Goal: Information Seeking & Learning: Find specific fact

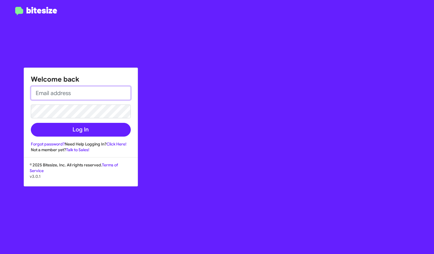
type input "[EMAIL_ADDRESS][DOMAIN_NAME]"
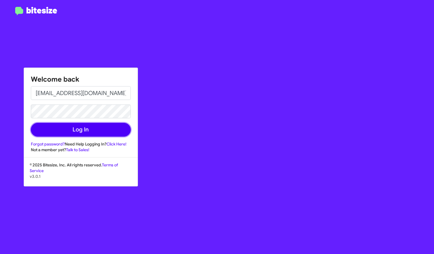
click at [93, 127] on button "Log In" at bounding box center [81, 130] width 100 height 14
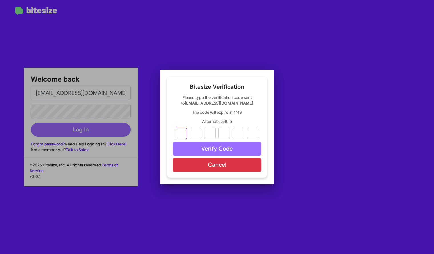
type input "5"
type input "7"
type input "2"
type input "1"
type input "4"
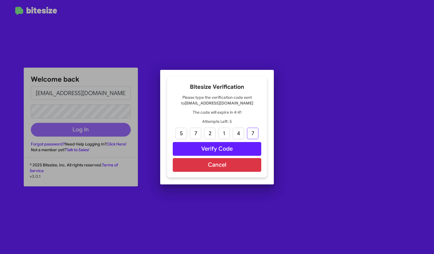
type input "7"
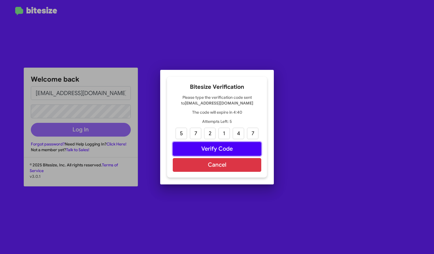
click at [221, 147] on button "Verify Code" at bounding box center [217, 149] width 89 height 14
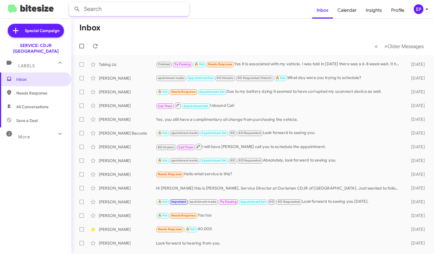
click at [131, 8] on input "text" at bounding box center [129, 9] width 120 height 14
type input "[PERSON_NAME]"
click at [71, 3] on button at bounding box center [76, 8] width 11 height 11
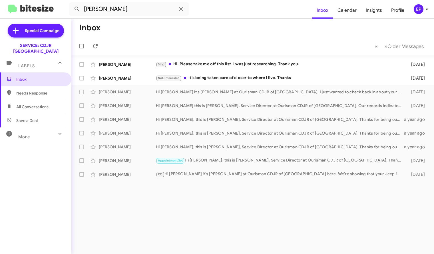
click at [181, 10] on icon at bounding box center [181, 9] width 4 height 4
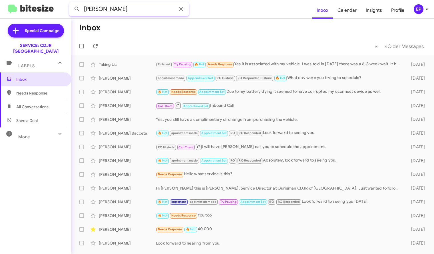
type input "[PERSON_NAME]"
click at [71, 3] on button at bounding box center [76, 8] width 11 height 11
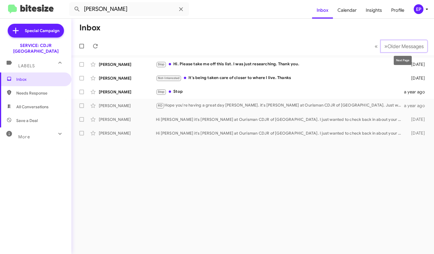
click at [406, 47] on span "Older Messages" at bounding box center [406, 46] width 36 height 6
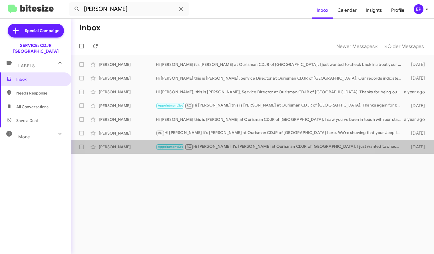
click at [223, 150] on div "[PERSON_NAME] Appointment Set RO Hi Gene it's [PERSON_NAME] at Ourisman CDJR of…" at bounding box center [253, 146] width 354 height 11
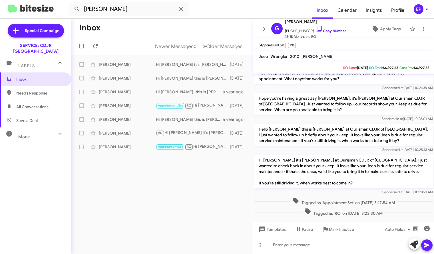
scroll to position [92, 0]
